Goal: Task Accomplishment & Management: Manage account settings

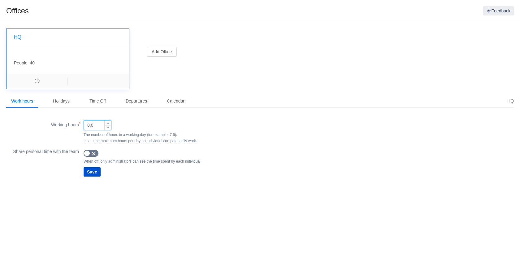
click at [93, 127] on input "8.0" at bounding box center [97, 124] width 27 height 9
click at [108, 122] on icon "icon: up" at bounding box center [108, 123] width 2 height 2
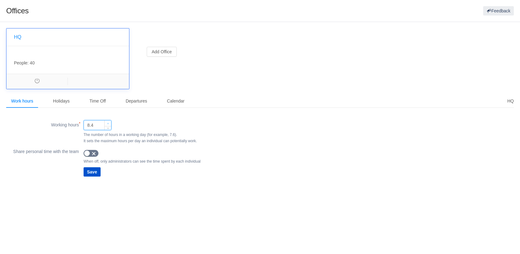
type input "8.5"
drag, startPoint x: 108, startPoint y: 122, endPoint x: 130, endPoint y: 118, distance: 22.4
click at [130, 118] on div "Working hours (required) 8.5 The number of hours in a working day (for example,…" at bounding box center [259, 145] width 507 height 65
click at [94, 152] on span "button" at bounding box center [93, 153] width 5 height 5
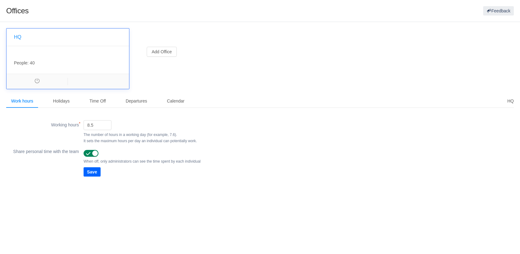
click at [95, 172] on button "Save" at bounding box center [92, 171] width 17 height 9
click at [64, 52] on div ", People: 40" at bounding box center [67, 60] width 122 height 28
click at [166, 50] on button "Add Office" at bounding box center [162, 52] width 30 height 10
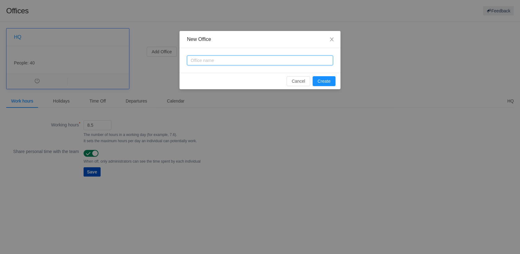
click at [216, 59] on input "text" at bounding box center [260, 60] width 146 height 10
click at [294, 83] on button "Cancel" at bounding box center [298, 81] width 24 height 10
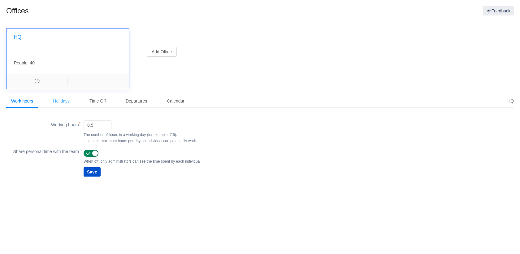
click at [66, 96] on div "Holidays" at bounding box center [61, 101] width 27 height 14
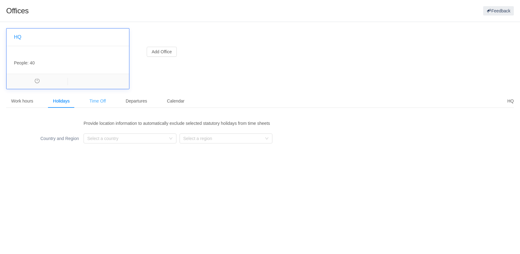
click at [97, 102] on div "Time Off" at bounding box center [97, 101] width 26 height 14
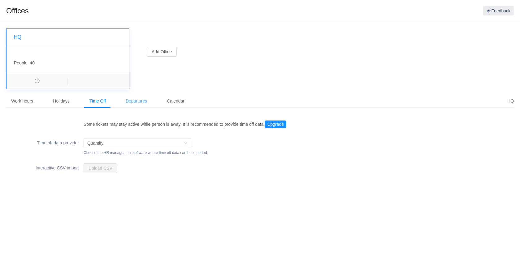
click at [138, 104] on div "Departures" at bounding box center [136, 101] width 31 height 14
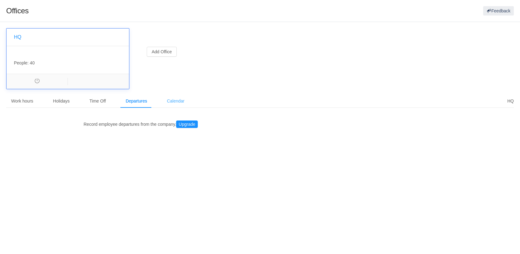
click at [173, 105] on div "Calendar" at bounding box center [176, 101] width 28 height 14
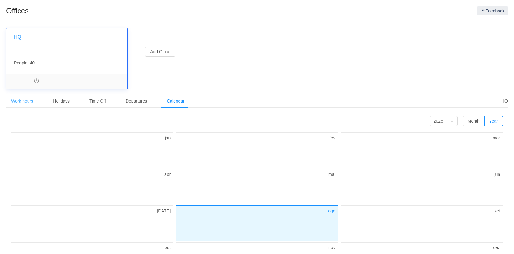
click at [24, 104] on div "Work hours" at bounding box center [22, 101] width 32 height 14
